Goal: Task Accomplishment & Management: Manage account settings

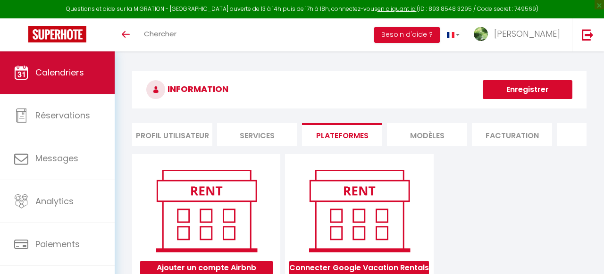
click at [61, 66] on link "Calendriers" at bounding box center [57, 72] width 115 height 42
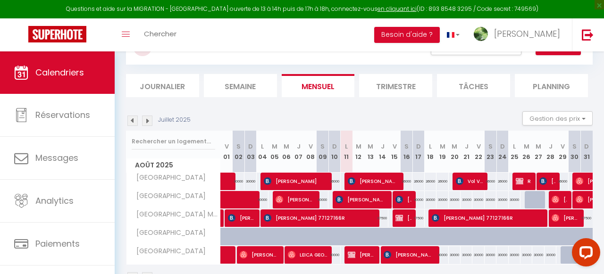
scroll to position [112, 0]
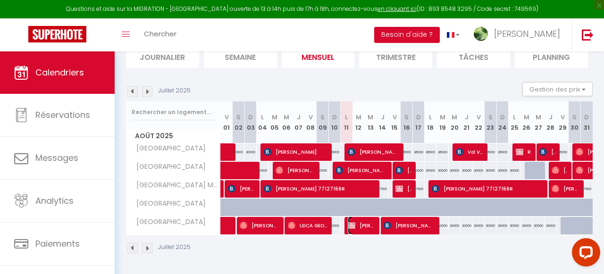
click at [352, 227] on img at bounding box center [352, 226] width 8 height 8
select select "OK"
select select "0"
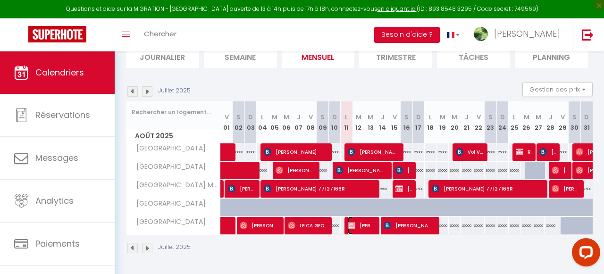
select select "1"
select select
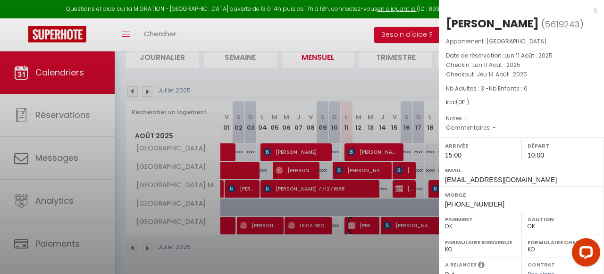
select select "11914"
select select "46411"
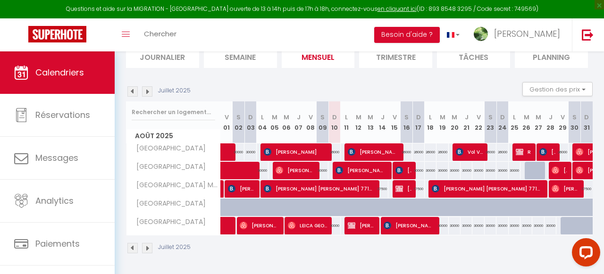
scroll to position [112, 0]
click at [149, 91] on img at bounding box center [147, 91] width 10 height 10
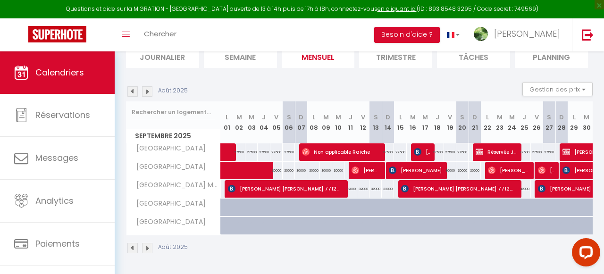
click at [407, 63] on li "Trimestre" at bounding box center [395, 56] width 73 height 23
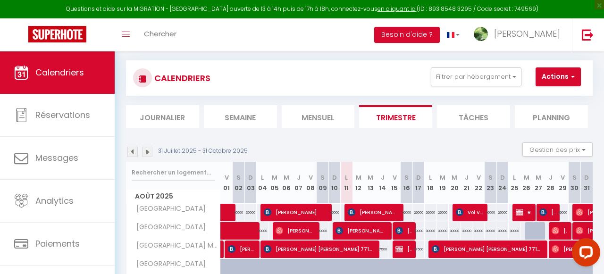
scroll to position [112, 0]
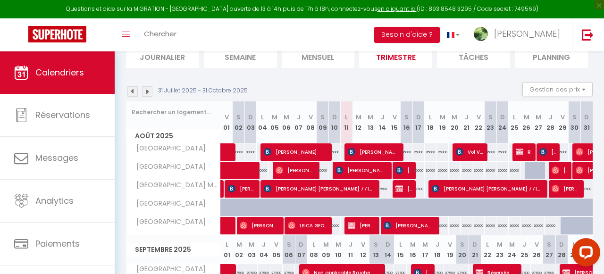
click at [148, 91] on img at bounding box center [147, 91] width 10 height 10
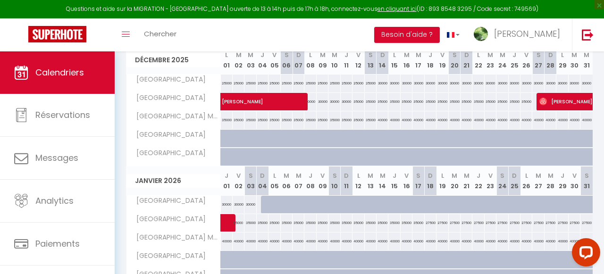
scroll to position [0, 0]
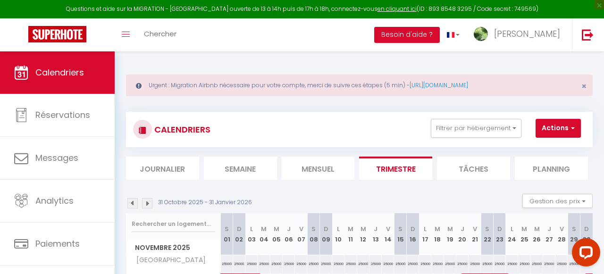
click at [130, 205] on img at bounding box center [132, 203] width 10 height 10
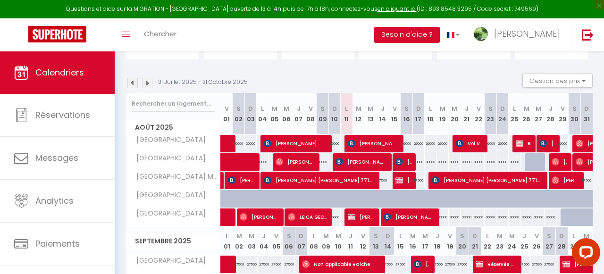
scroll to position [121, 0]
